Goal: Information Seeking & Learning: Find specific page/section

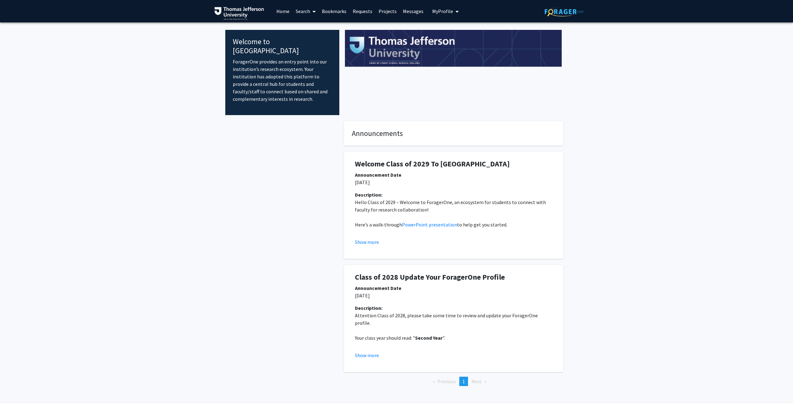
click at [308, 8] on link "Search" at bounding box center [305, 11] width 26 height 22
click at [311, 28] on span "Faculty/Staff" at bounding box center [315, 28] width 46 height 12
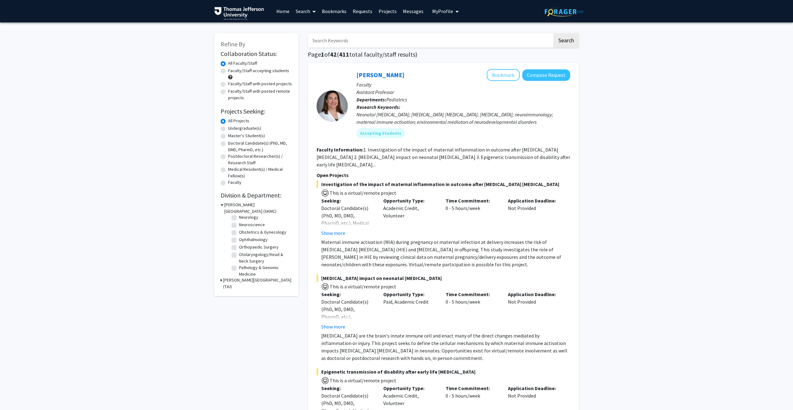
scroll to position [177, 0]
click at [239, 251] on label "Orthopaedic Surgery" at bounding box center [259, 247] width 40 height 7
click at [239, 249] on input "Orthopaedic Surgery" at bounding box center [241, 246] width 4 height 4
checkbox input "true"
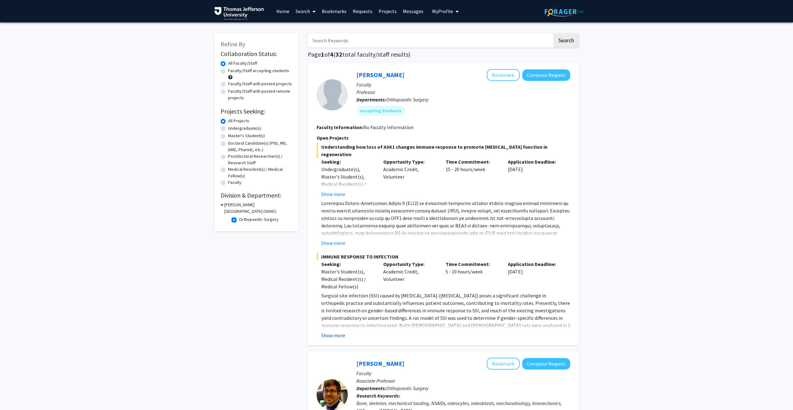
click at [340, 339] on button "Show more" at bounding box center [333, 335] width 24 height 7
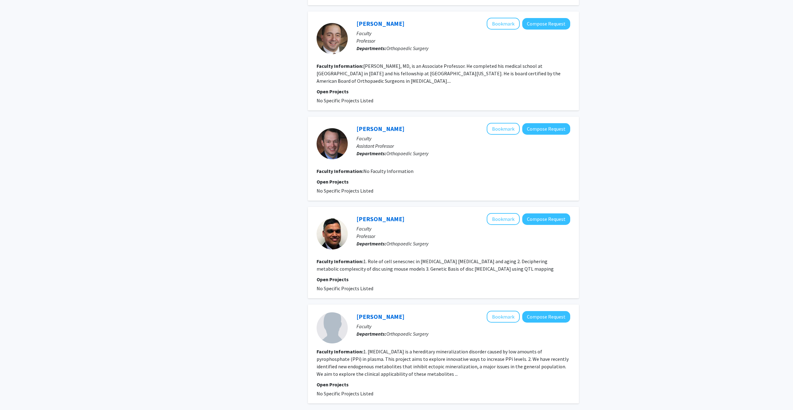
scroll to position [1073, 0]
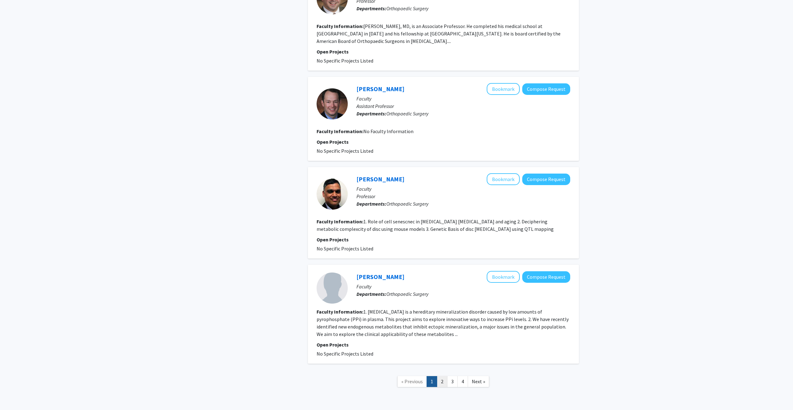
click at [443, 377] on link "2" at bounding box center [442, 382] width 11 height 11
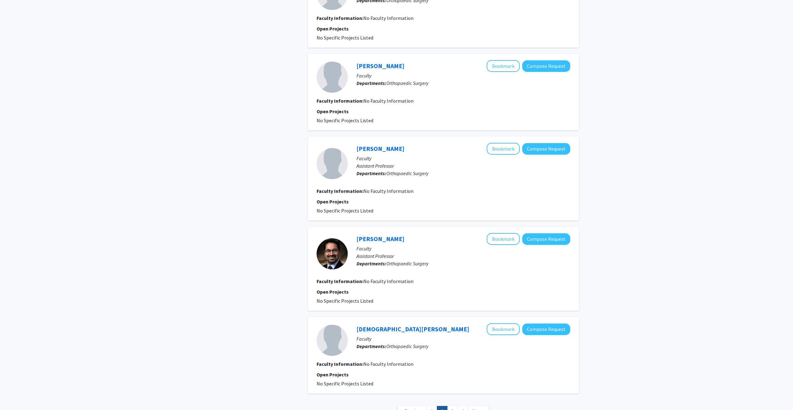
scroll to position [588, 0]
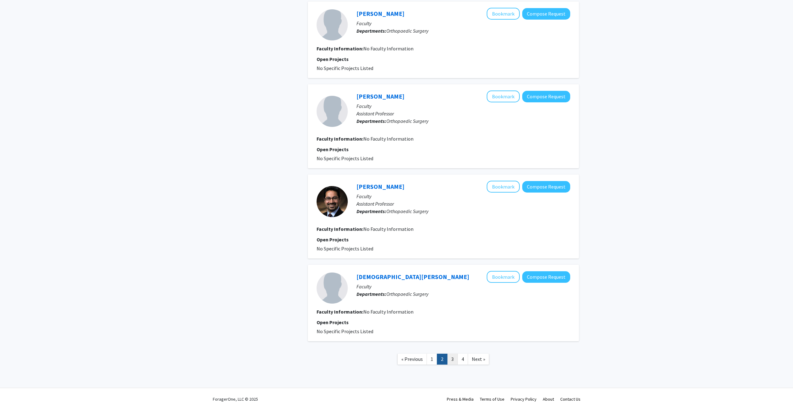
click at [451, 359] on link "3" at bounding box center [452, 359] width 11 height 11
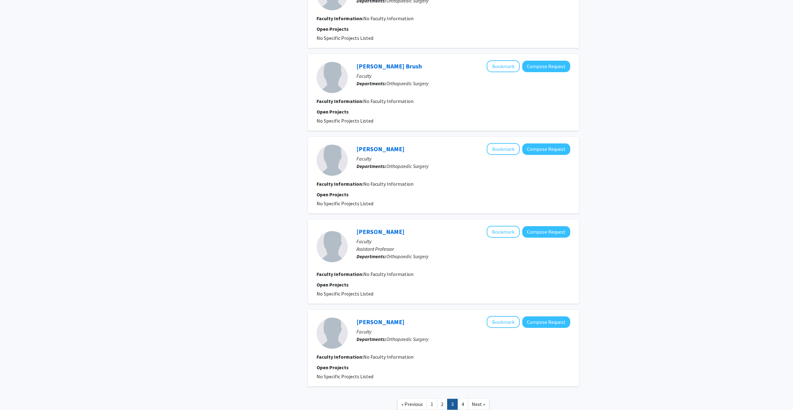
scroll to position [545, 0]
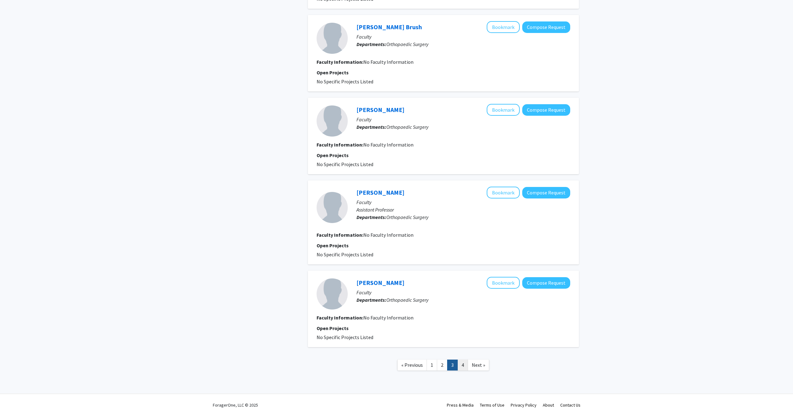
click at [465, 370] on link "4" at bounding box center [462, 365] width 11 height 11
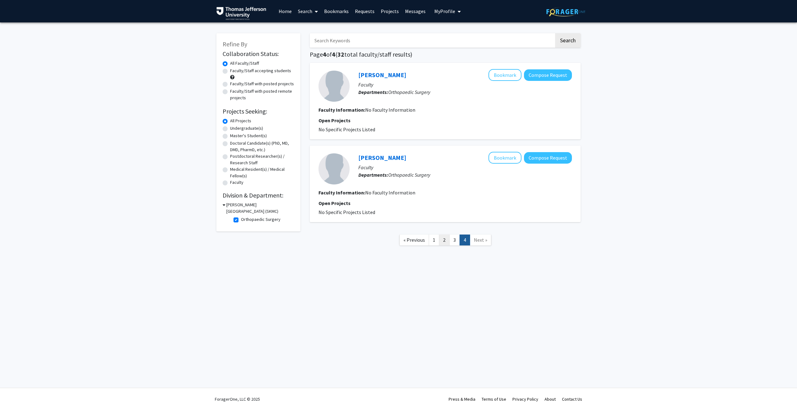
click at [443, 243] on link "2" at bounding box center [444, 240] width 11 height 11
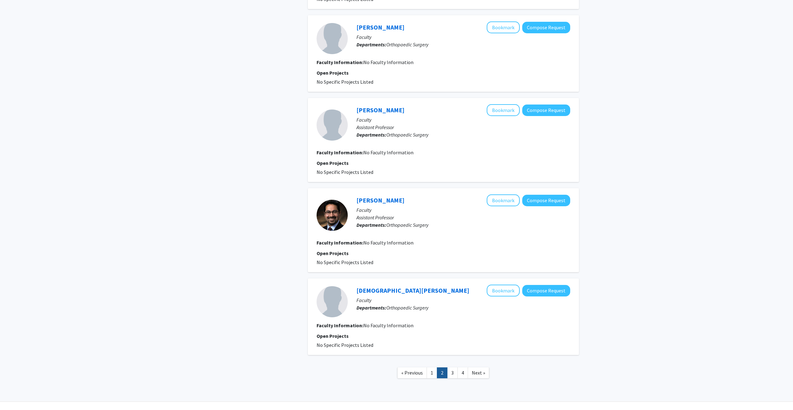
scroll to position [588, 0]
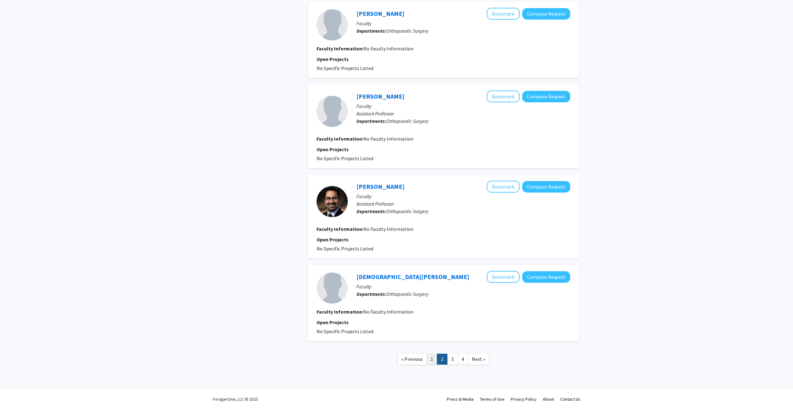
click at [429, 361] on link "1" at bounding box center [431, 359] width 11 height 11
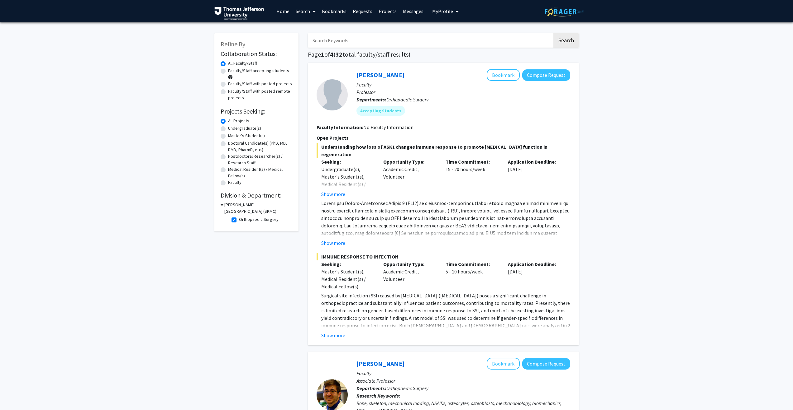
scroll to position [18, 0]
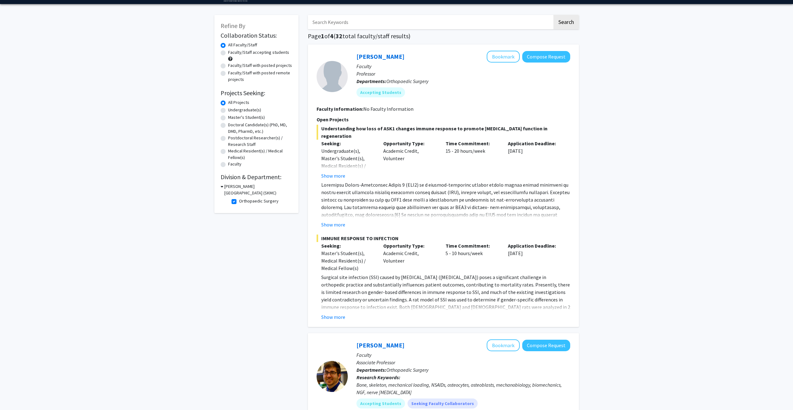
click at [239, 200] on label "Orthopaedic Surgery" at bounding box center [259, 201] width 40 height 7
click at [239, 200] on input "Orthopaedic Surgery" at bounding box center [241, 200] width 4 height 4
checkbox input "false"
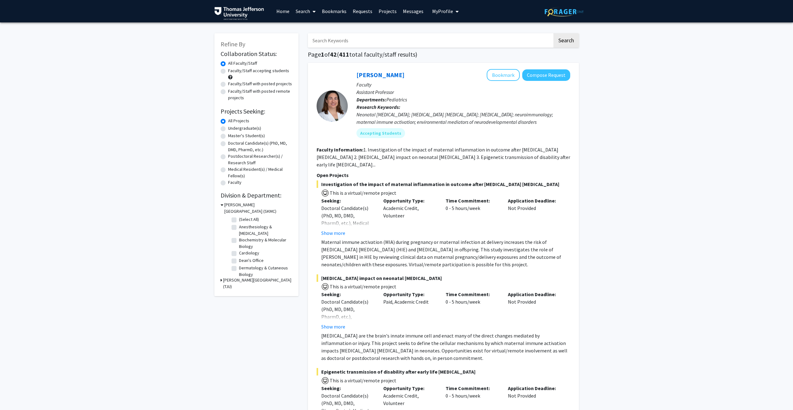
click at [228, 72] on label "Faculty/Staff accepting students" at bounding box center [258, 71] width 61 height 7
click at [228, 72] on input "Faculty/Staff accepting students" at bounding box center [230, 70] width 4 height 4
radio input "true"
click at [236, 261] on fg-checkbox "Orthopaedic Surgery Orthopaedic Surgery" at bounding box center [260, 257] width 59 height 7
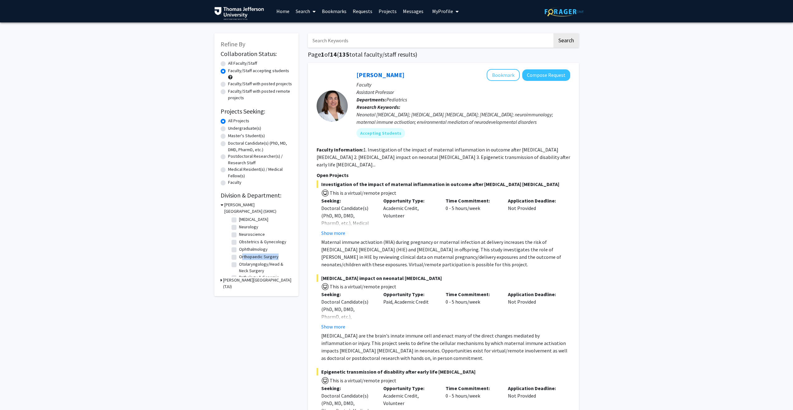
click at [236, 261] on fg-checkbox "Orthopaedic Surgery Orthopaedic Surgery" at bounding box center [260, 257] width 59 height 7
click at [239, 260] on label "Orthopaedic Surgery" at bounding box center [259, 257] width 40 height 7
click at [239, 258] on input "Orthopaedic Surgery" at bounding box center [241, 256] width 4 height 4
checkbox input "true"
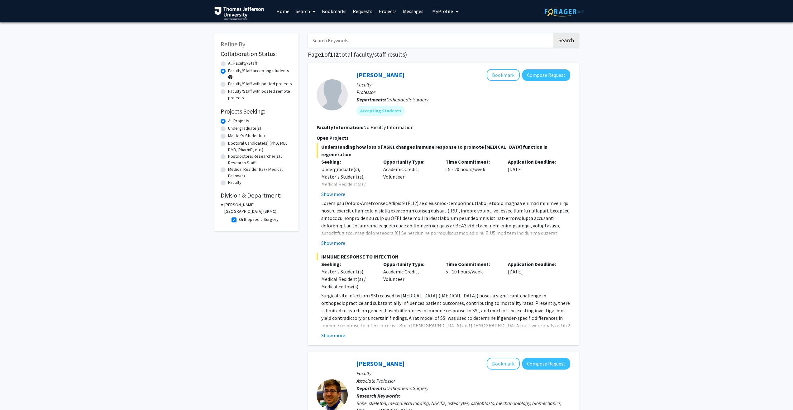
drag, startPoint x: 406, startPoint y: 74, endPoint x: 355, endPoint y: 74, distance: 50.8
click at [357, 74] on div "[PERSON_NAME] Bookmark Compose Request" at bounding box center [463, 75] width 214 height 12
copy link "[PERSON_NAME]"
click at [331, 244] on button "Show more" at bounding box center [333, 242] width 24 height 7
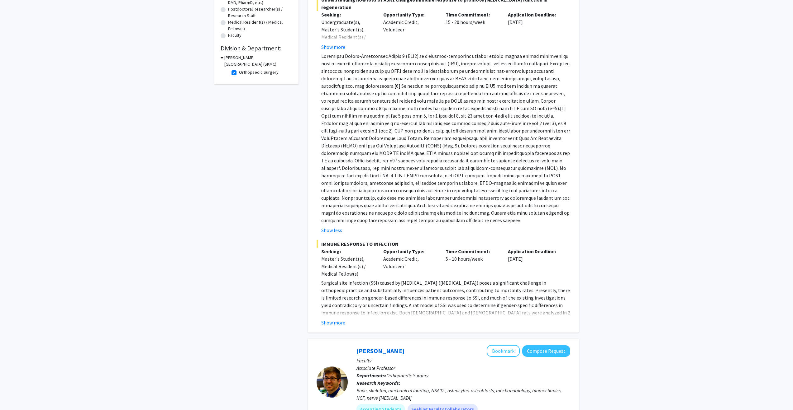
scroll to position [187, 0]
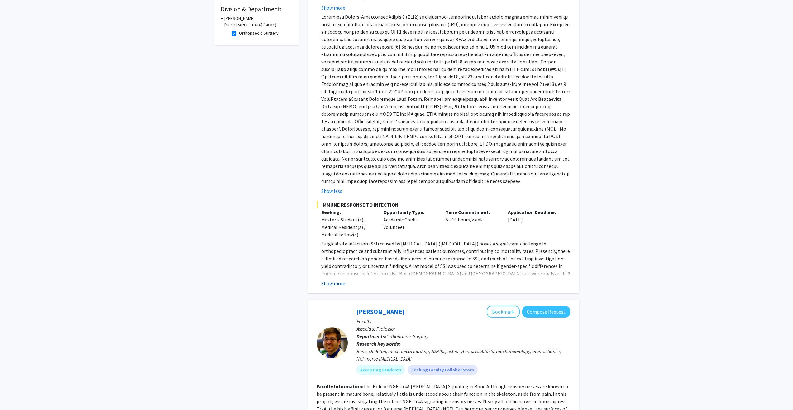
click at [335, 280] on button "Show more" at bounding box center [333, 283] width 24 height 7
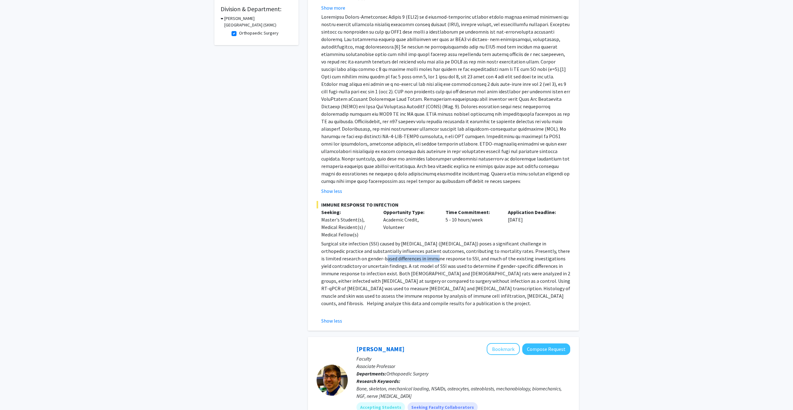
drag, startPoint x: 360, startPoint y: 252, endPoint x: 416, endPoint y: 248, distance: 55.9
click at [410, 249] on p "Surgical site infection (SSI) caused by [MEDICAL_DATA] ([MEDICAL_DATA]) poses a…" at bounding box center [445, 273] width 249 height 67
click at [422, 246] on p "Surgical site infection (SSI) caused by [MEDICAL_DATA] ([MEDICAL_DATA]) poses a…" at bounding box center [445, 273] width 249 height 67
click at [418, 248] on p "Surgical site infection (SSI) caused by [MEDICAL_DATA] ([MEDICAL_DATA]) poses a…" at bounding box center [445, 273] width 249 height 67
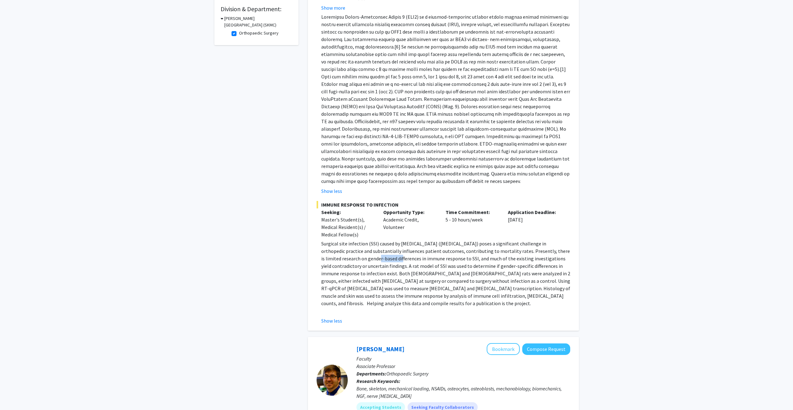
drag, startPoint x: 354, startPoint y: 251, endPoint x: 380, endPoint y: 251, distance: 25.8
click at [379, 252] on p "Surgical site infection (SSI) caused by [MEDICAL_DATA] ([MEDICAL_DATA]) poses a…" at bounding box center [445, 273] width 249 height 67
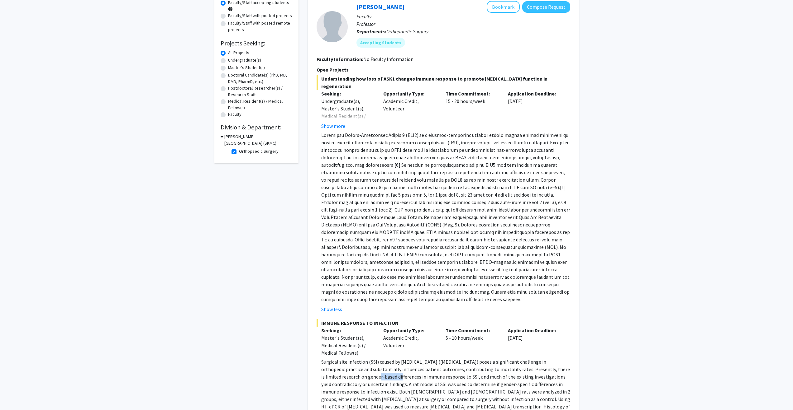
scroll to position [0, 0]
